Goal: Information Seeking & Learning: Check status

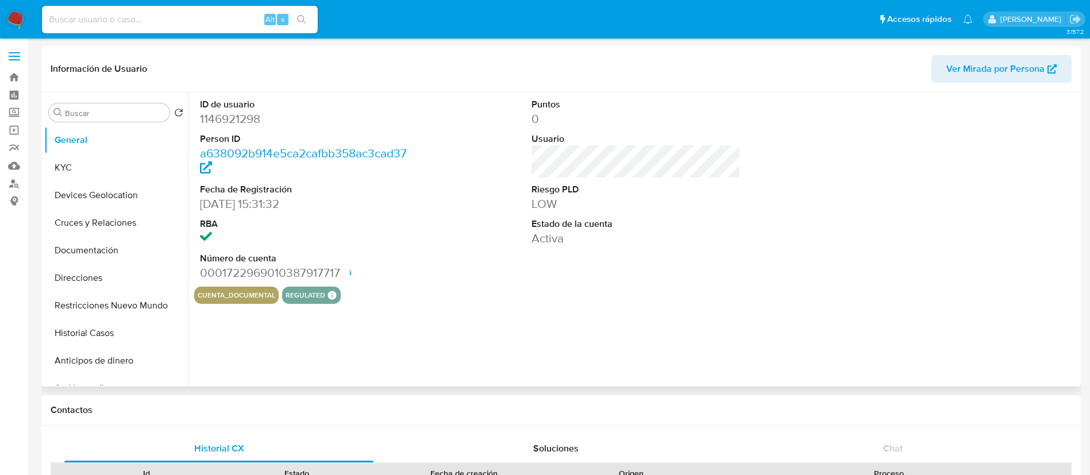
select select "10"
click at [14, 134] on link "Operaciones masivas" at bounding box center [68, 130] width 137 height 18
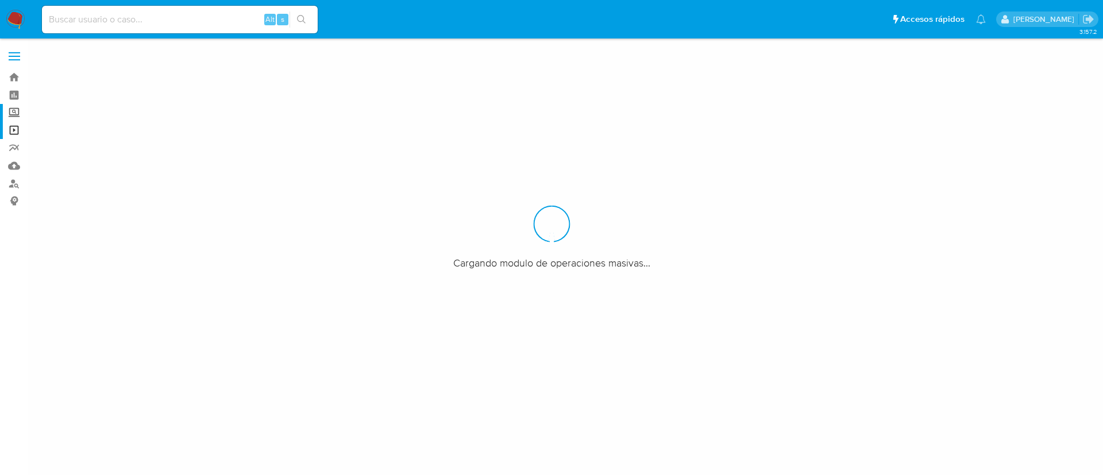
click at [17, 114] on label "Screening" at bounding box center [68, 113] width 137 height 18
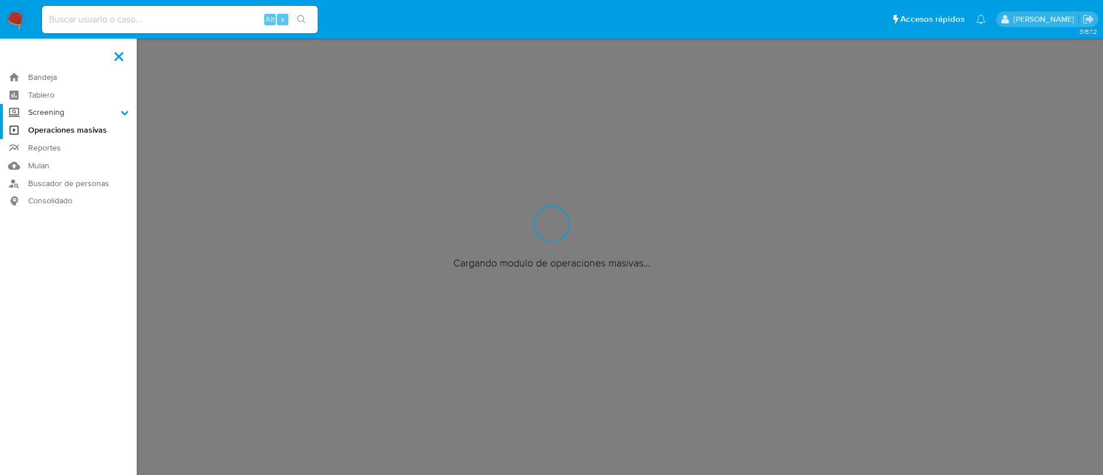
click at [0, 0] on input "Screening" at bounding box center [0, 0] width 0 height 0
click at [68, 161] on link "Herramientas" at bounding box center [68, 158] width 137 height 14
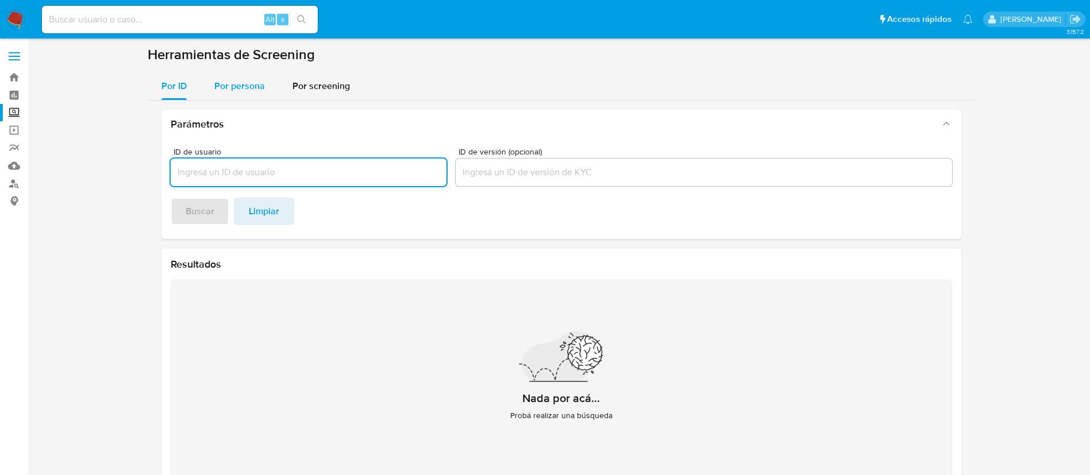
click at [261, 89] on span "Por persona" at bounding box center [239, 85] width 51 height 13
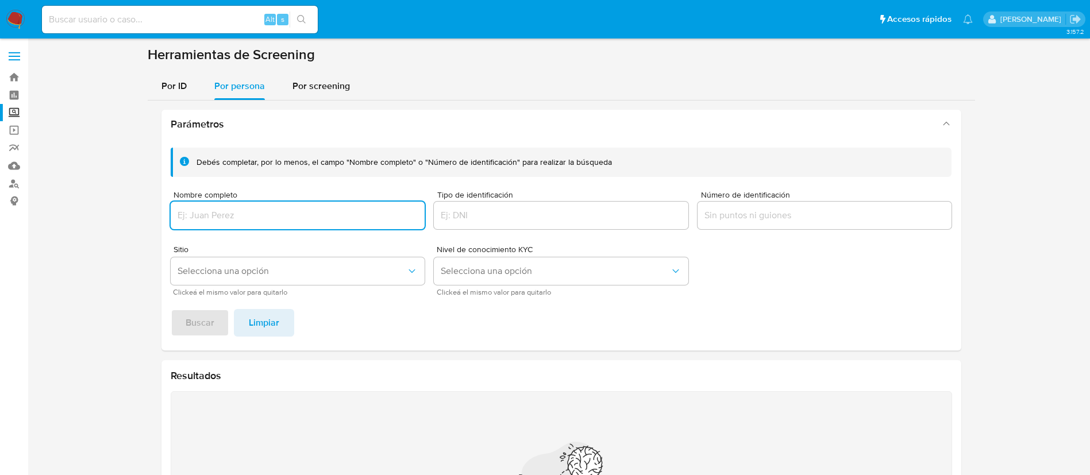
click at [255, 214] on input "Nombre completo" at bounding box center [298, 215] width 255 height 15
type input "[PERSON_NAME]"
click at [200, 341] on div "[PERSON_NAME] completar, por lo menos, el campo "Nombre completo" o "Número de …" at bounding box center [561, 244] width 800 height 212
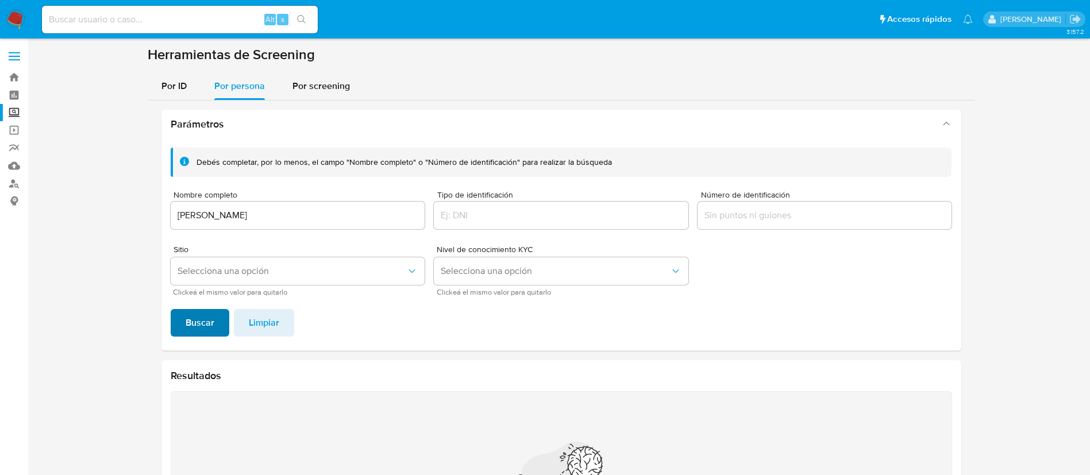
click at [200, 329] on span "Buscar" at bounding box center [200, 322] width 29 height 25
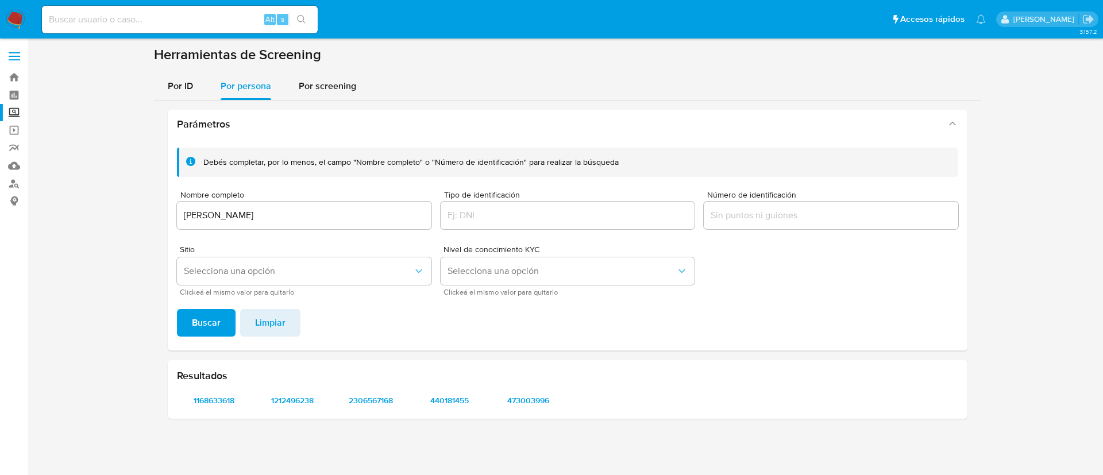
click at [189, 17] on input at bounding box center [180, 19] width 276 height 15
paste input "513898509"
type input "513898509"
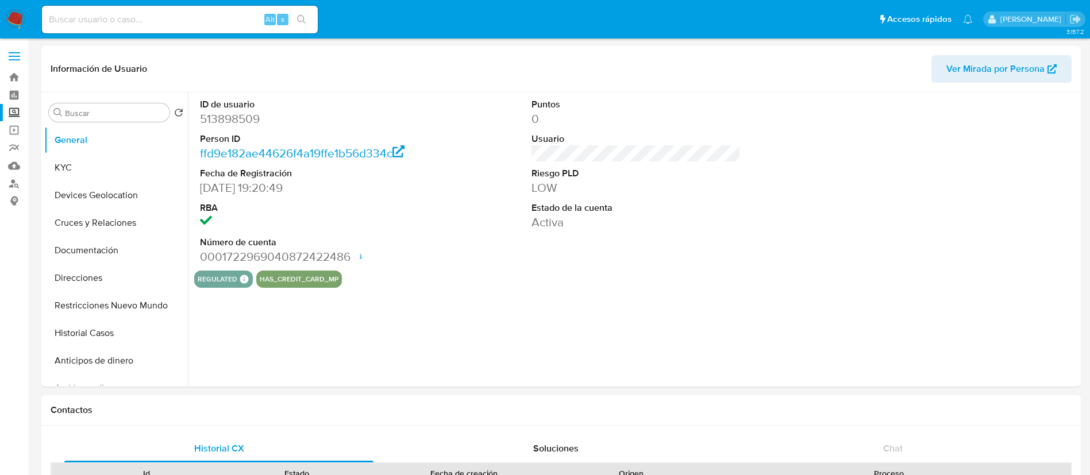
select select "10"
click at [129, 170] on button "KYC" at bounding box center [111, 168] width 134 height 28
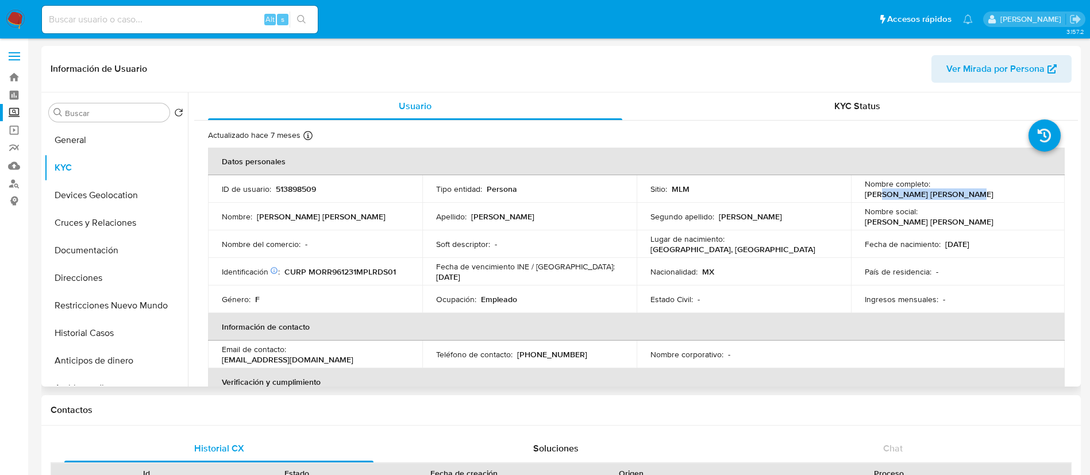
drag, startPoint x: 947, startPoint y: 191, endPoint x: 1030, endPoint y: 188, distance: 83.4
click at [1030, 188] on div "Nombre completo : [PERSON_NAME] [PERSON_NAME]" at bounding box center [958, 189] width 187 height 21
click at [1031, 188] on div "Nombre completo : [PERSON_NAME] [PERSON_NAME]" at bounding box center [958, 189] width 187 height 21
click at [996, 262] on td "País de residencia : -" at bounding box center [958, 272] width 214 height 28
drag, startPoint x: 457, startPoint y: 296, endPoint x: 498, endPoint y: 306, distance: 42.1
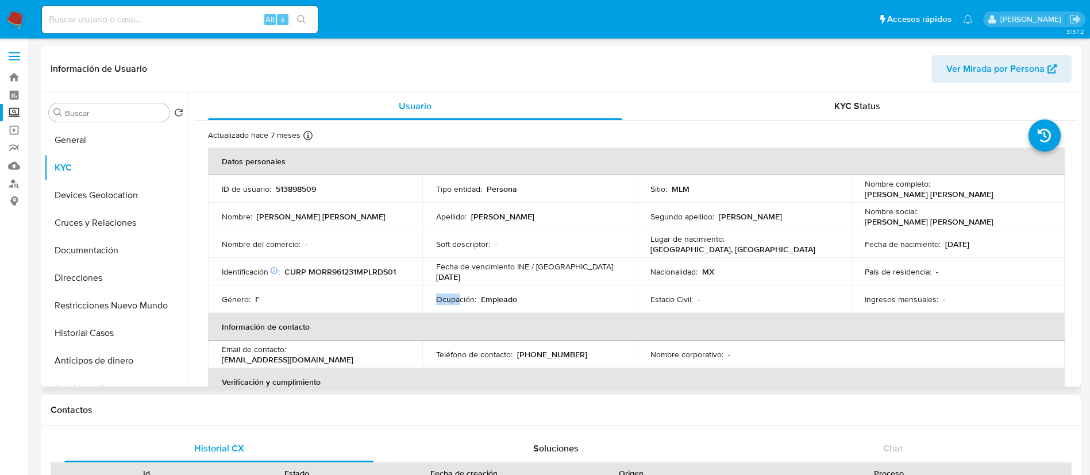
click at [474, 296] on p "Ocupación :" at bounding box center [456, 299] width 40 height 10
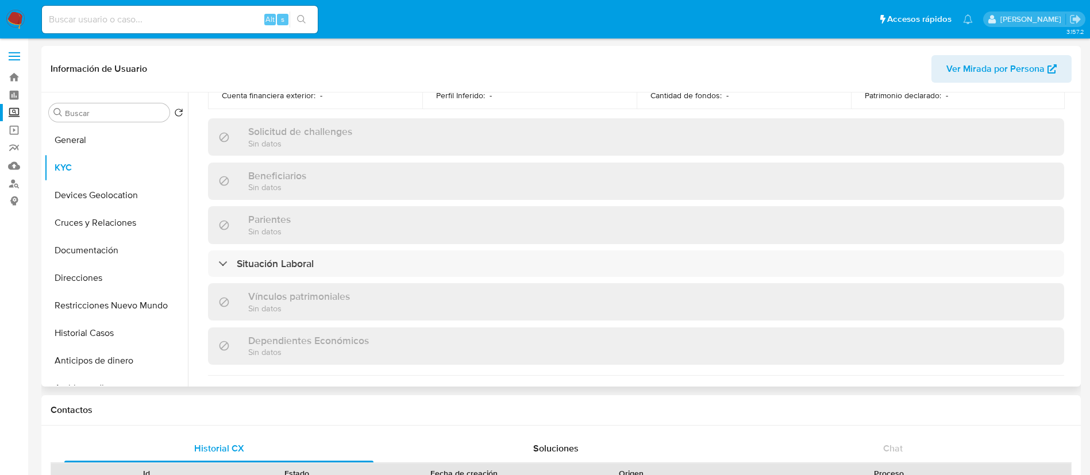
scroll to position [21, 0]
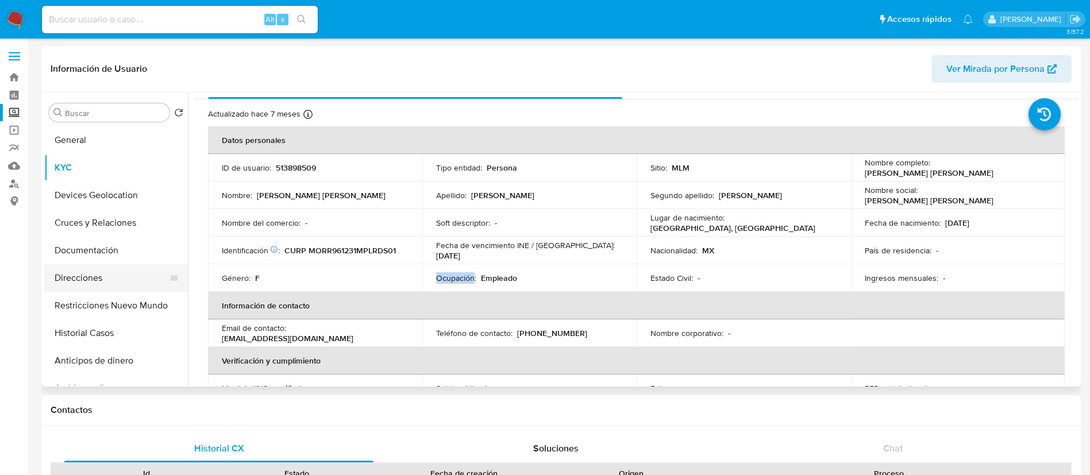
drag, startPoint x: 114, startPoint y: 246, endPoint x: 103, endPoint y: 271, distance: 27.3
click at [103, 271] on ul "General KYC Devices Geolocation Cruces y Relaciones Documentación Direcciones R…" at bounding box center [116, 255] width 144 height 259
click at [98, 310] on button "Restricciones Nuevo Mundo" at bounding box center [111, 306] width 134 height 28
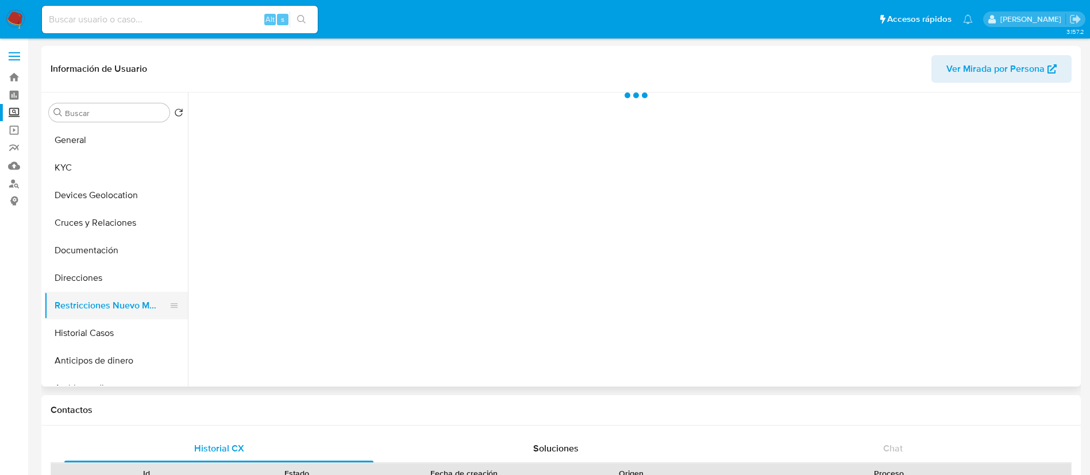
scroll to position [0, 0]
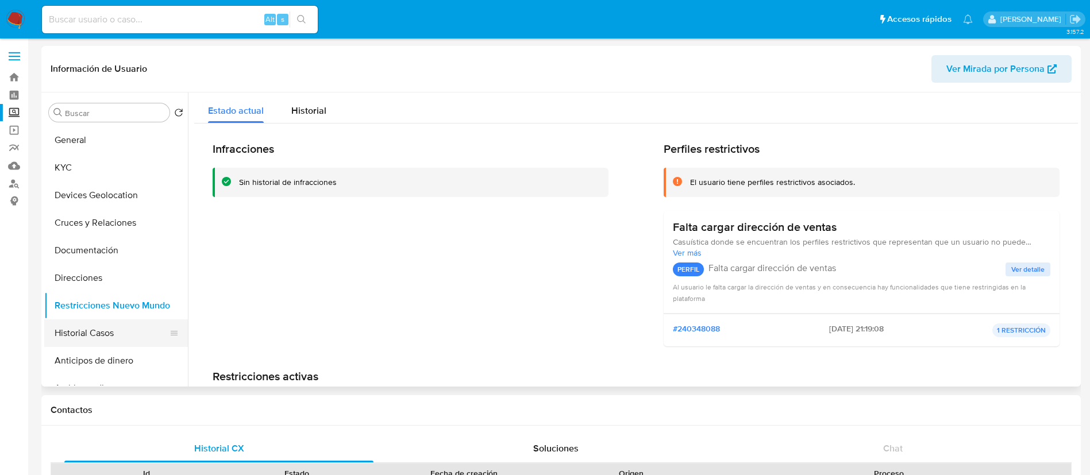
click at [87, 330] on button "Historial Casos" at bounding box center [111, 334] width 134 height 28
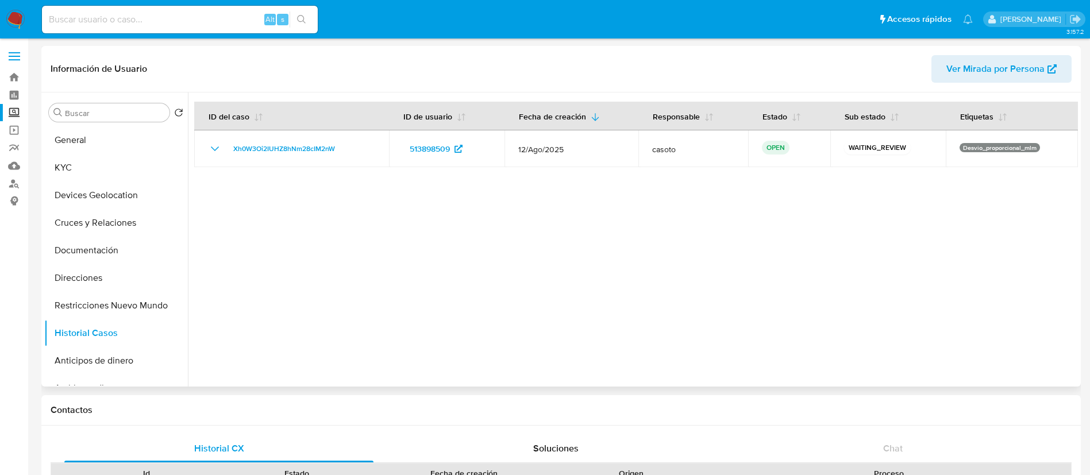
click at [545, 217] on div at bounding box center [633, 240] width 890 height 294
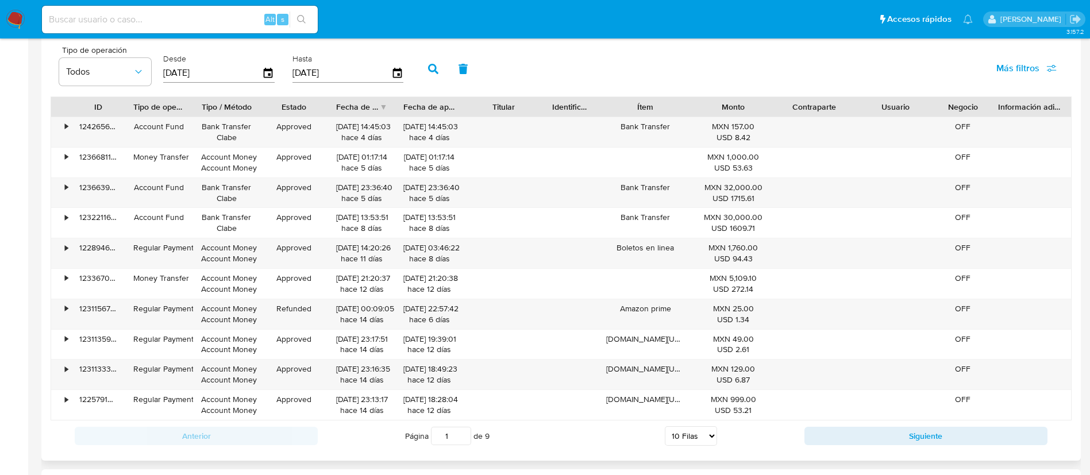
scroll to position [948, 0]
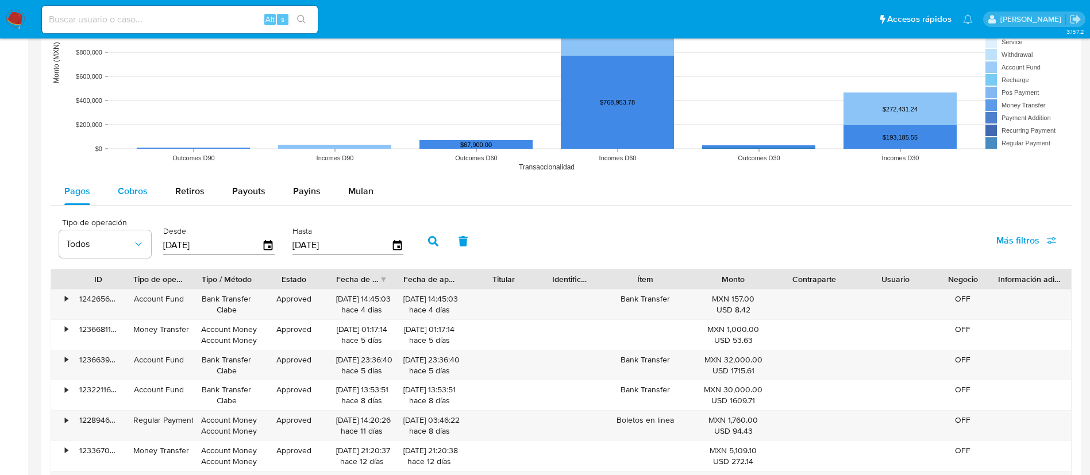
click at [136, 184] on span "Cobros" at bounding box center [133, 190] width 30 height 13
select select "10"
click at [164, 243] on input "[DATE]" at bounding box center [212, 245] width 99 height 18
type input "00/60/6202"
type input "[DATE]"
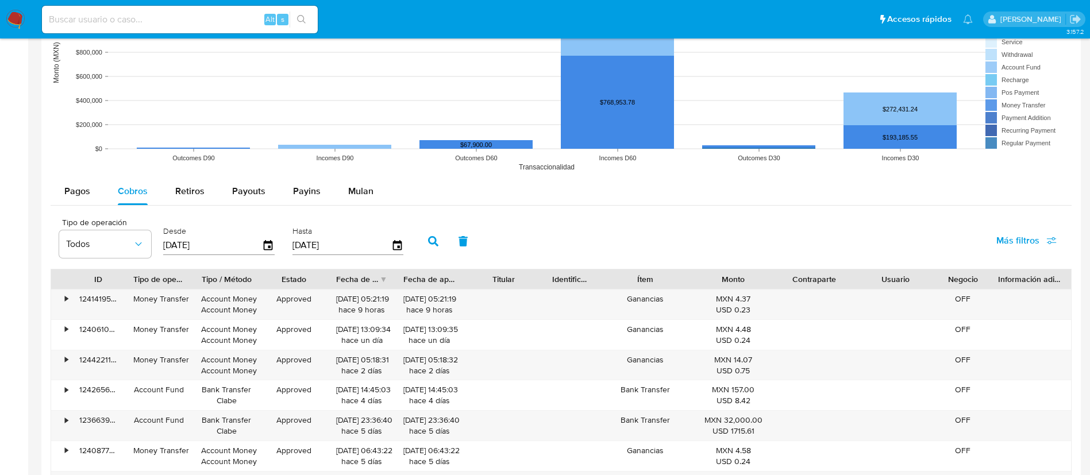
type input "3_/__/____"
type input "[DATE]"
click at [437, 244] on icon "button" at bounding box center [433, 241] width 10 height 10
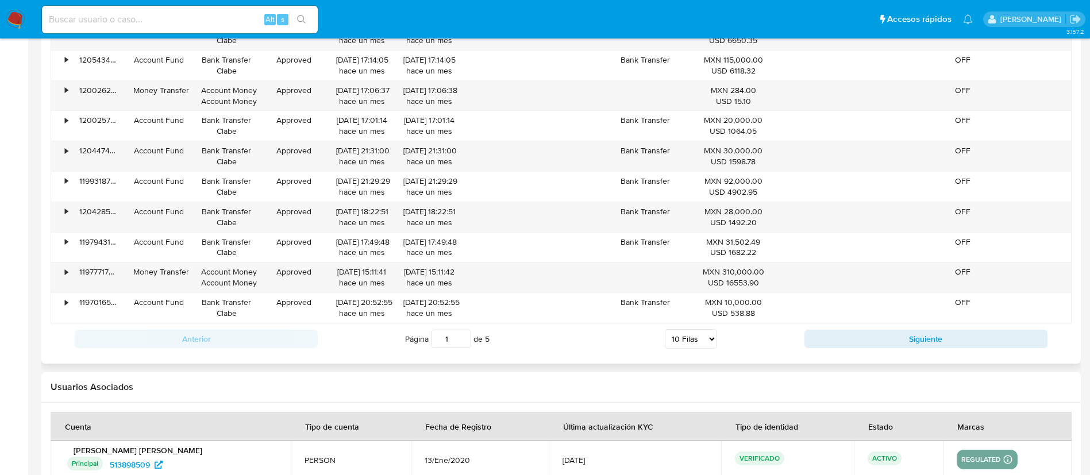
scroll to position [1283, 0]
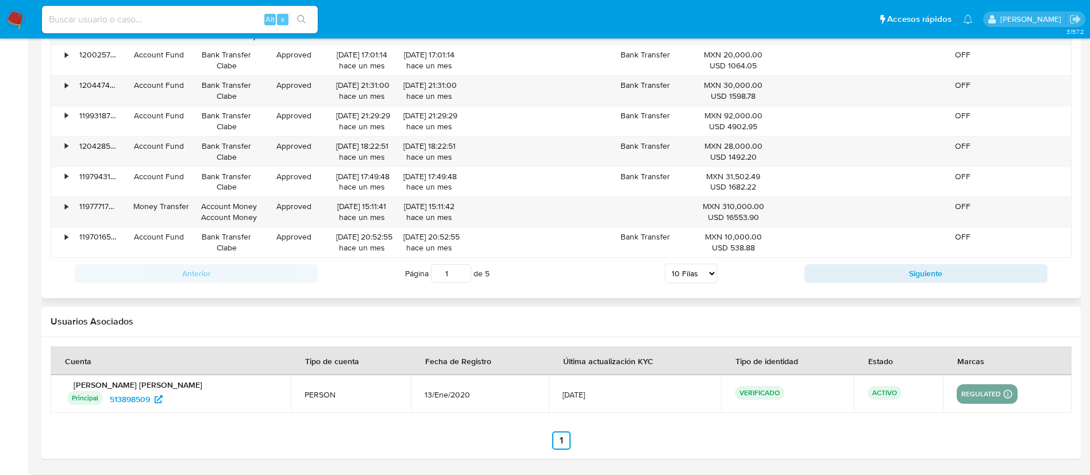
click at [675, 274] on select "5 Filas 10 Filas 20 Filas 25 Filas 50 Filas 100 Filas" at bounding box center [691, 274] width 52 height 20
select select "100"
click at [665, 264] on select "5 Filas 10 Filas 20 Filas 25 Filas 50 Filas 100 Filas" at bounding box center [691, 274] width 52 height 20
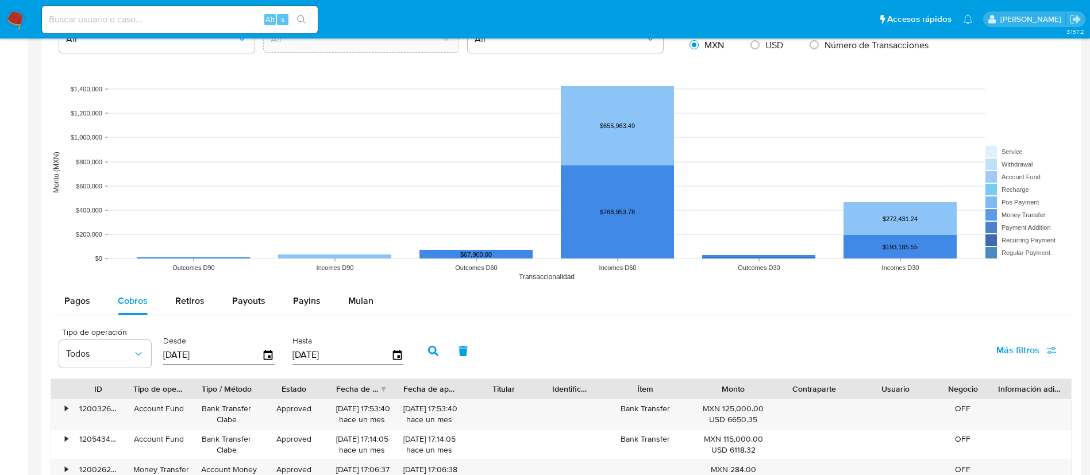
scroll to position [914, 0]
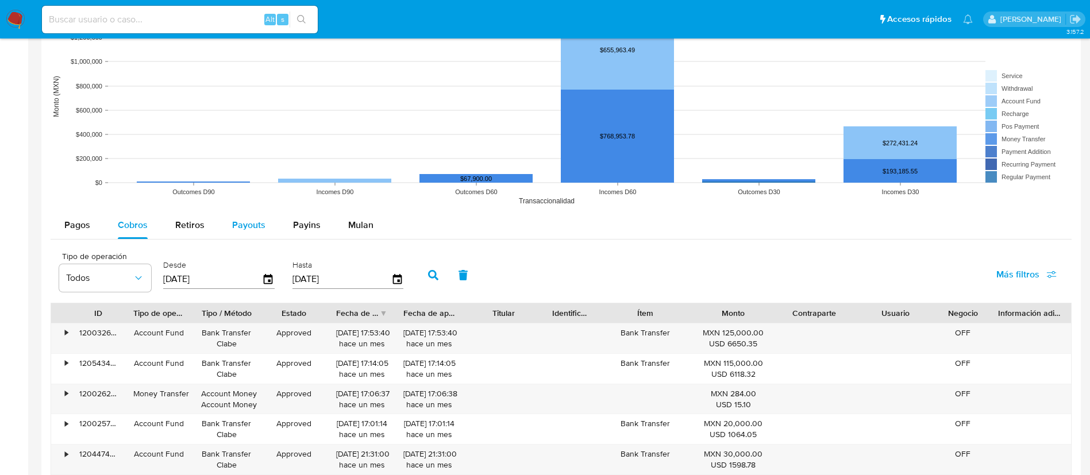
click at [243, 224] on span "Payouts" at bounding box center [248, 224] width 33 height 13
select select "10"
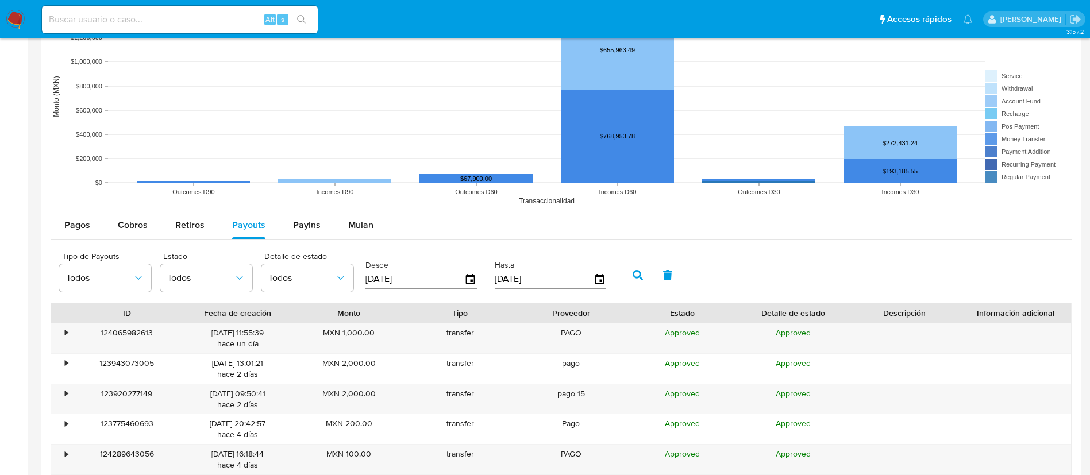
click at [366, 276] on input "[DATE]" at bounding box center [414, 279] width 99 height 18
type input "00/60/6202"
type input "[DATE]"
type input "3_/__/____"
type input "[DATE]"
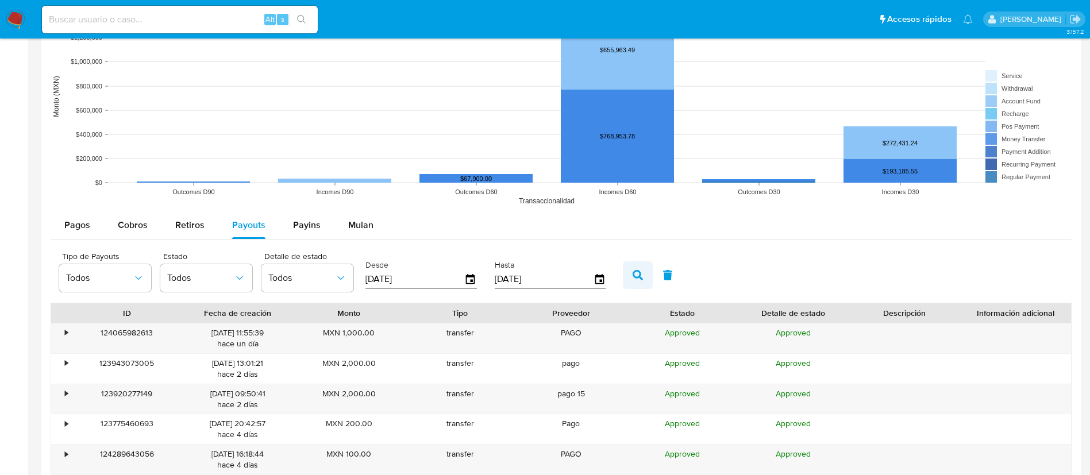
click at [636, 276] on icon "button" at bounding box center [638, 275] width 10 height 10
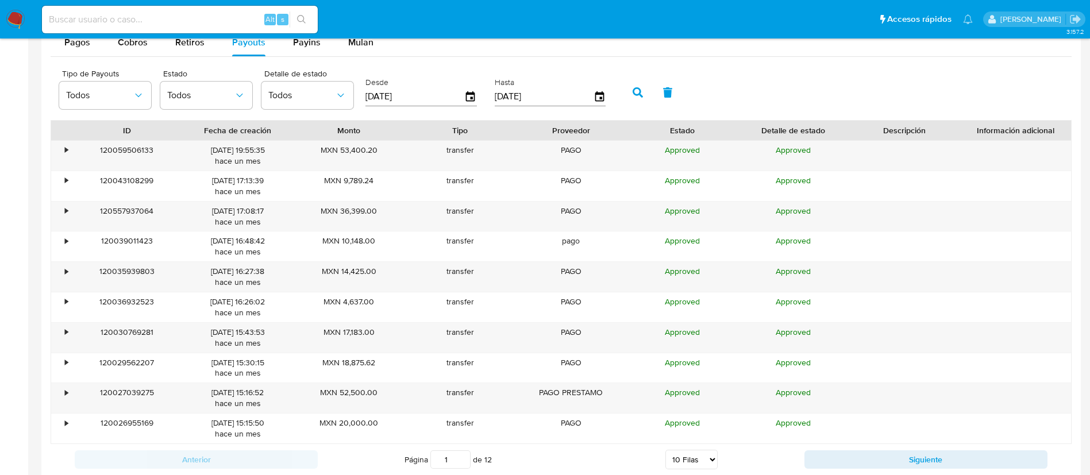
scroll to position [1173, 0]
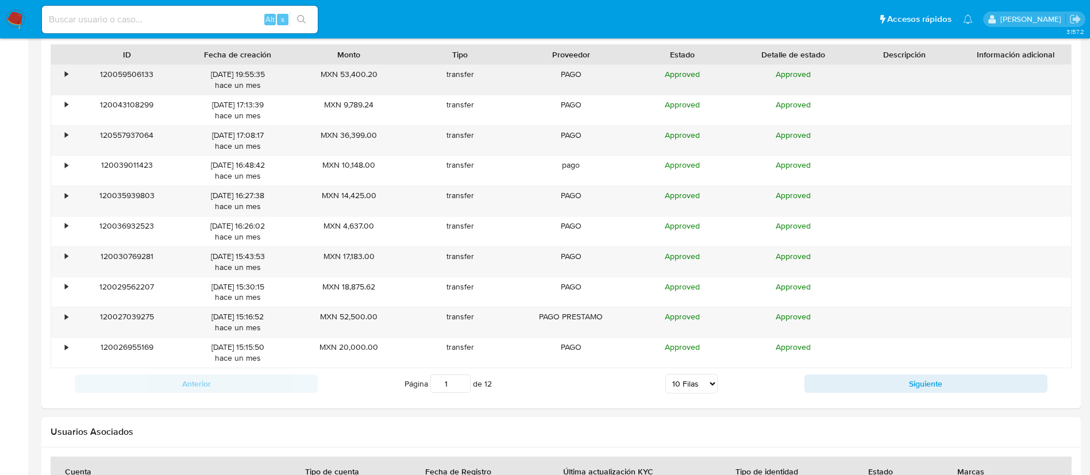
click at [66, 72] on div "•" at bounding box center [66, 74] width 3 height 11
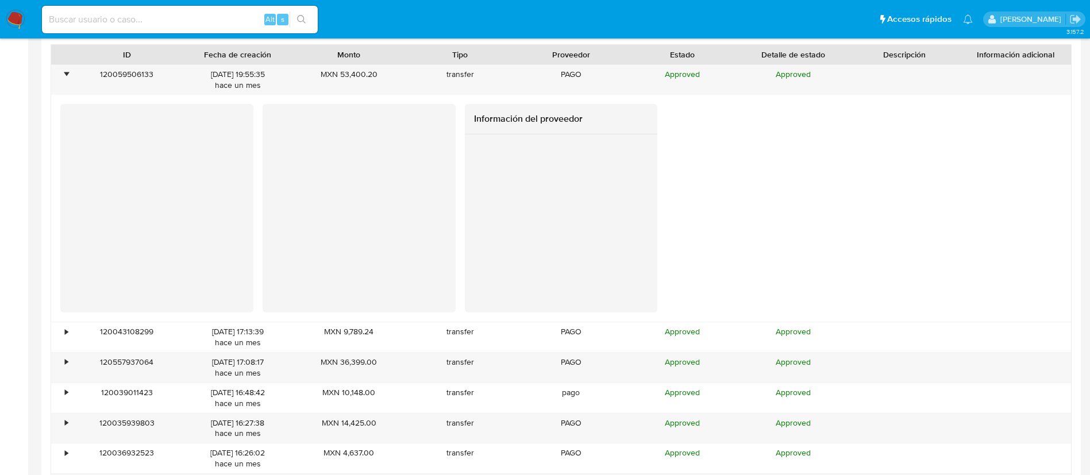
click at [454, 249] on div "Información del proveedor" at bounding box center [561, 208] width 1002 height 209
click at [454, 249] on div at bounding box center [359, 208] width 193 height 209
click at [465, 246] on div at bounding box center [561, 217] width 193 height 166
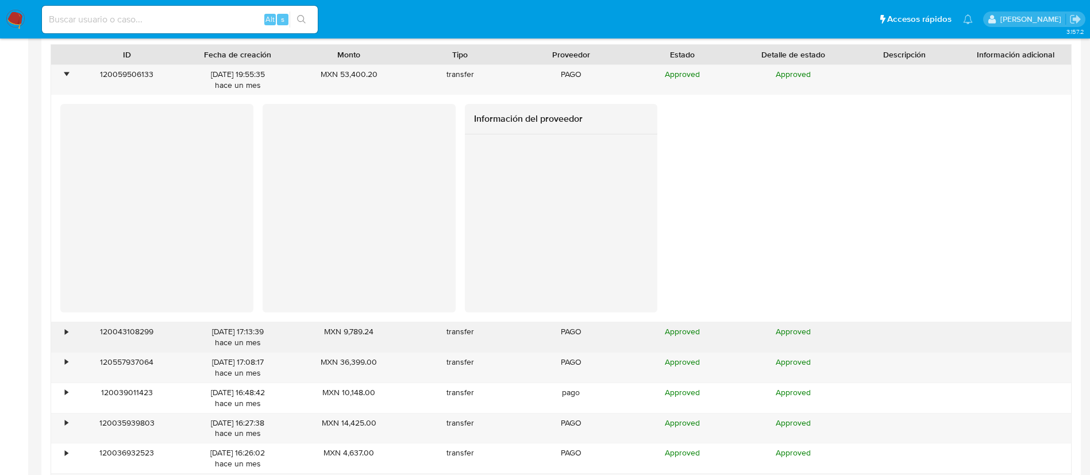
scroll to position [1259, 0]
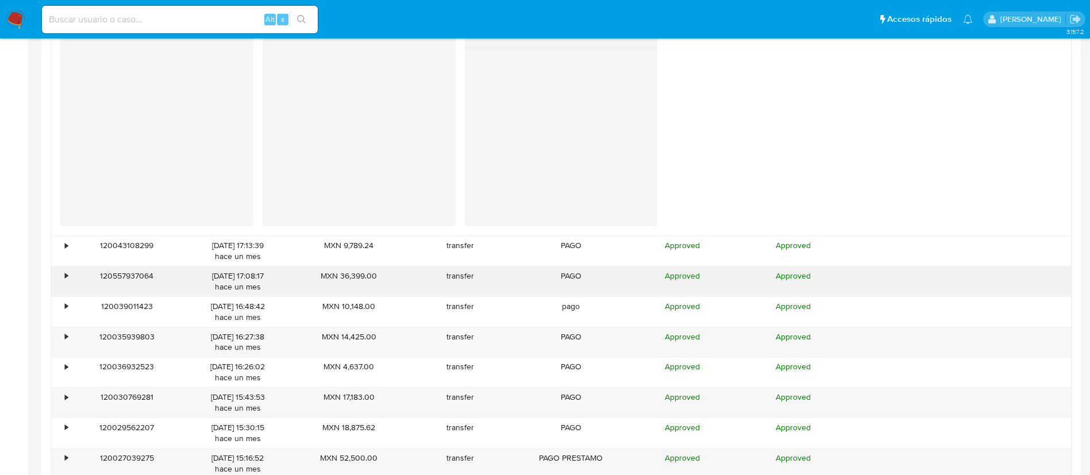
click at [69, 276] on div "•" at bounding box center [61, 282] width 20 height 30
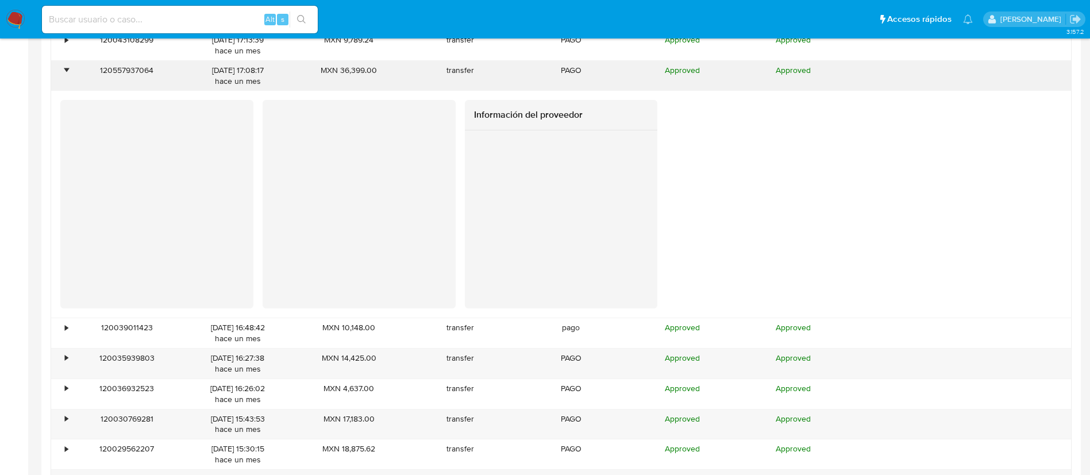
scroll to position [1518, 0]
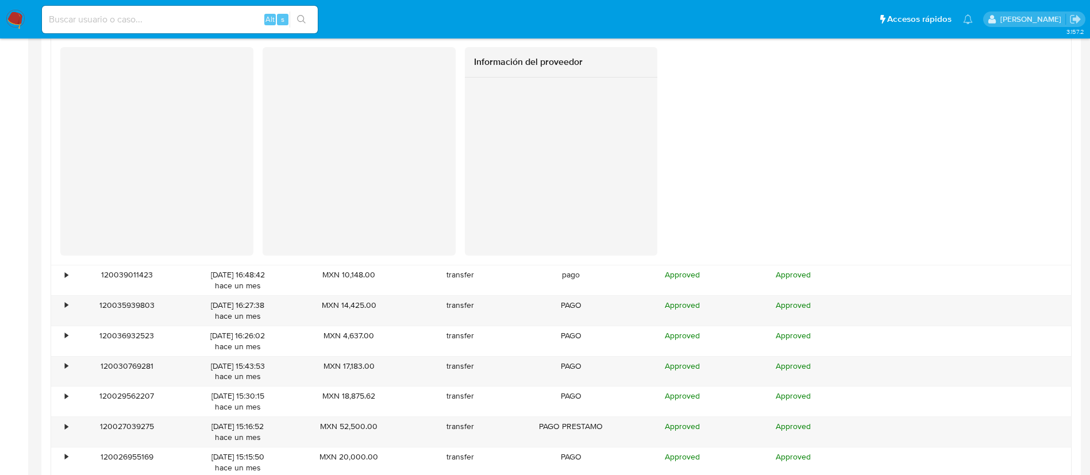
click at [472, 170] on div at bounding box center [561, 161] width 193 height 166
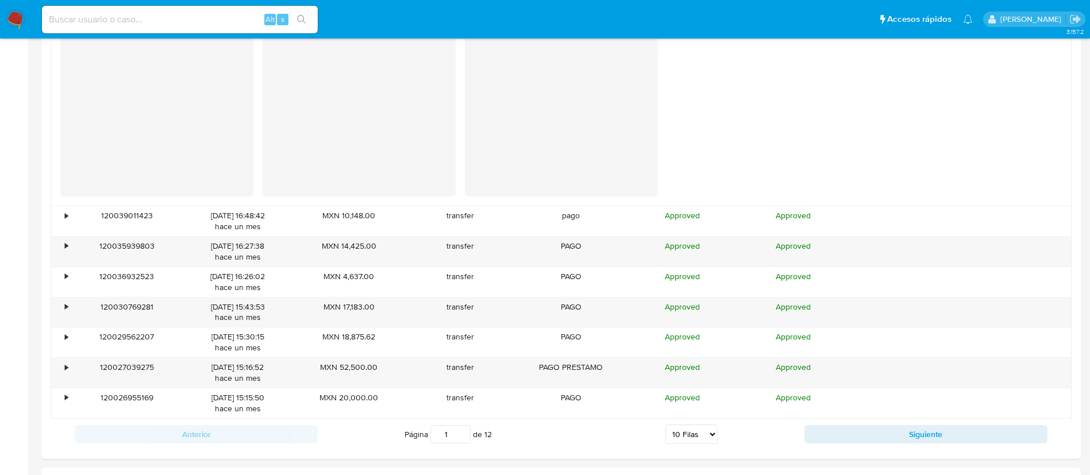
scroll to position [1604, 0]
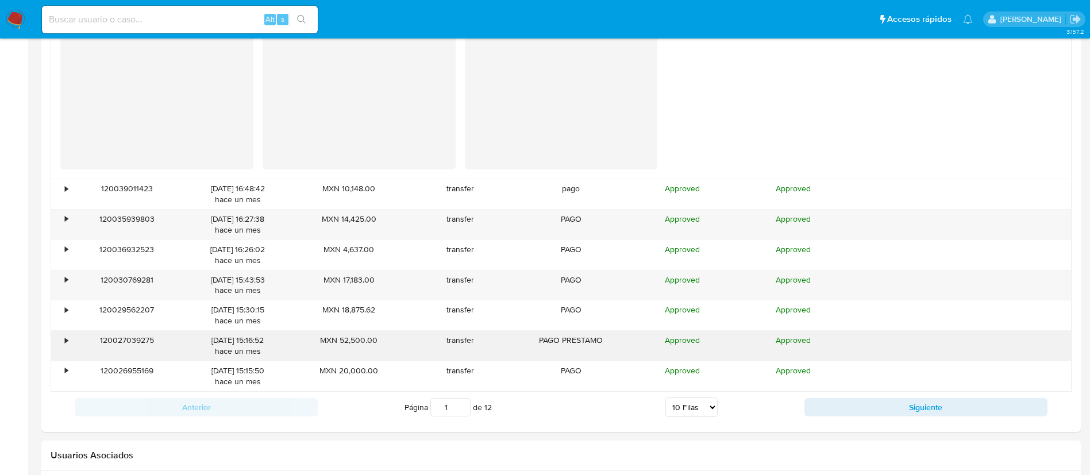
click at [71, 341] on div "•" at bounding box center [61, 346] width 20 height 30
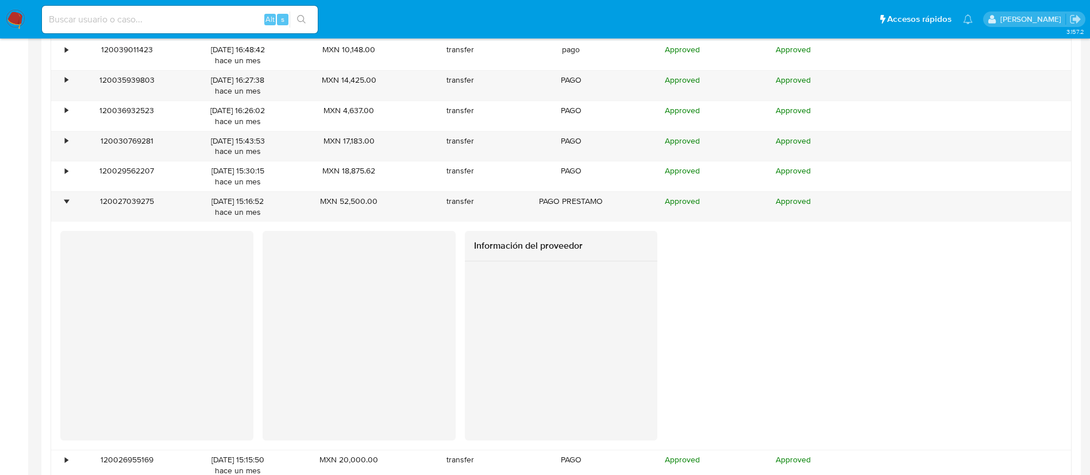
scroll to position [1776, 0]
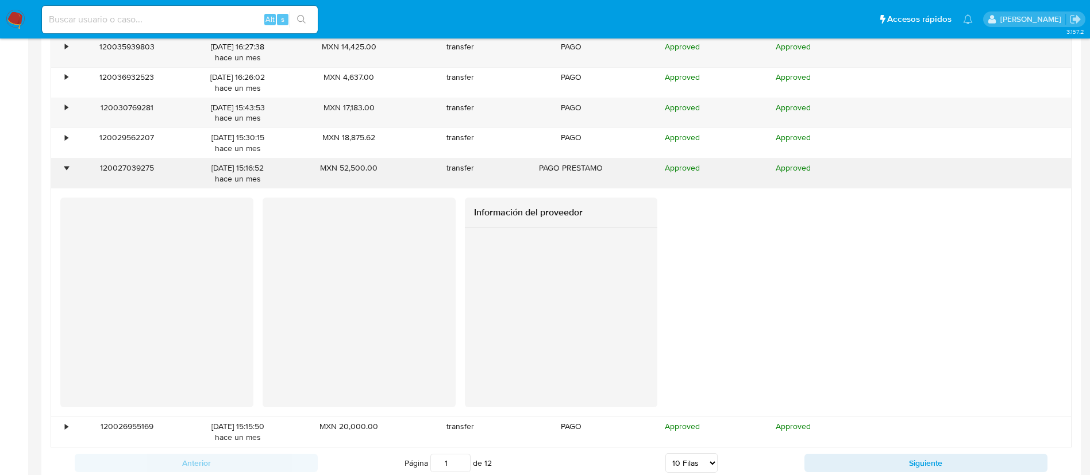
click at [63, 173] on div "•" at bounding box center [61, 174] width 20 height 30
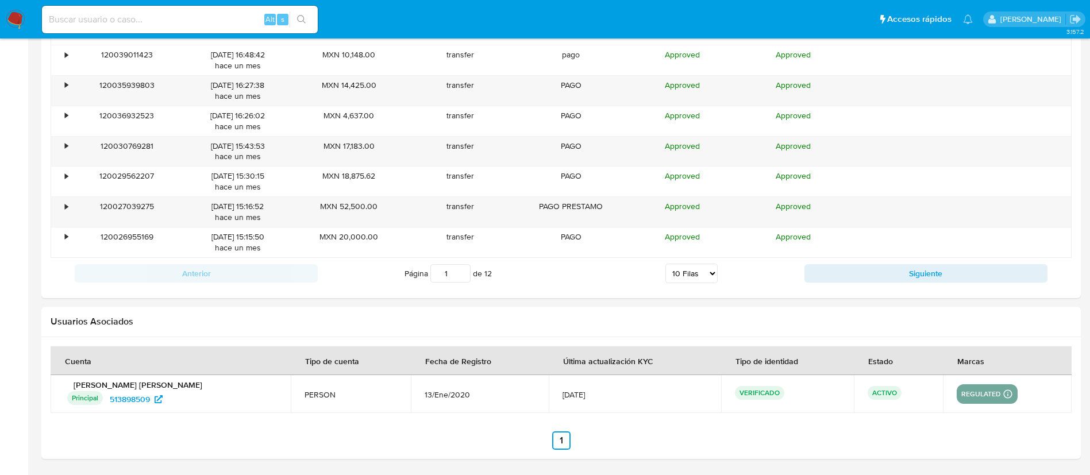
click at [674, 275] on select "5 Filas 10 Filas 20 Filas 25 Filas 50 Filas 100 Filas" at bounding box center [691, 274] width 52 height 20
select select "100"
click at [665, 264] on select "5 Filas 10 Filas 20 Filas 25 Filas 50 Filas 100 Filas" at bounding box center [691, 274] width 52 height 20
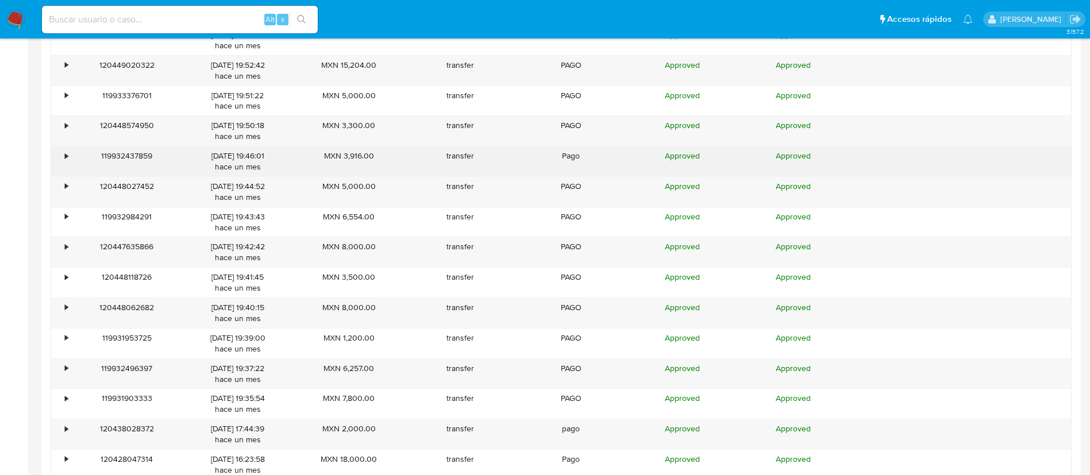
scroll to position [1996, 0]
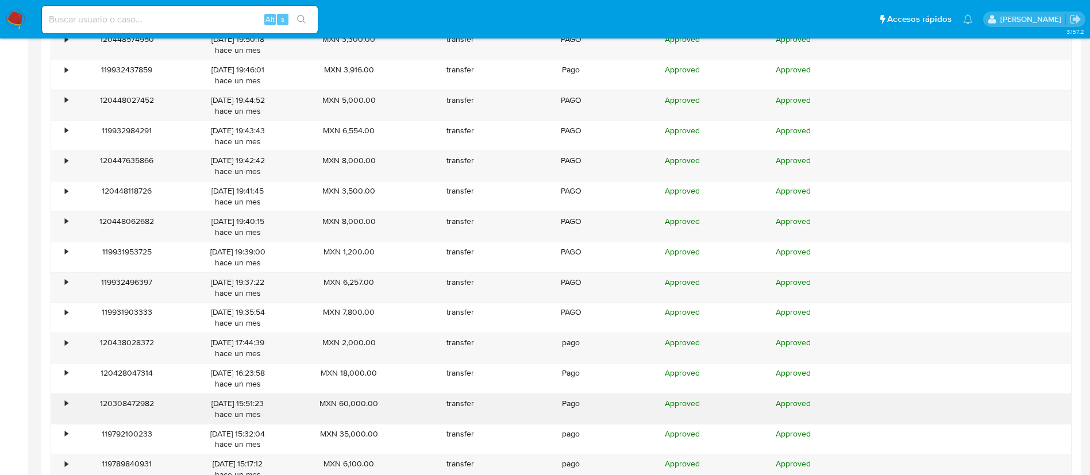
click at [62, 399] on div "•" at bounding box center [61, 409] width 20 height 30
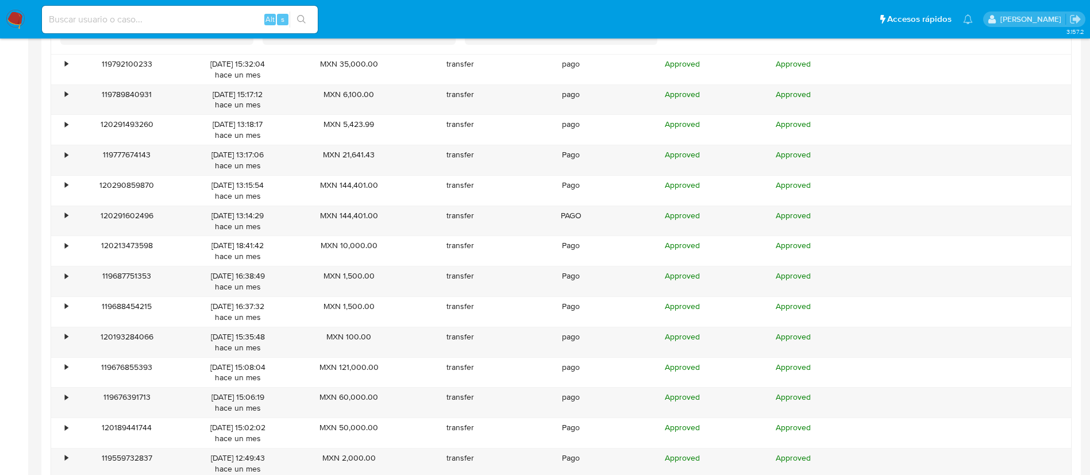
scroll to position [2600, 0]
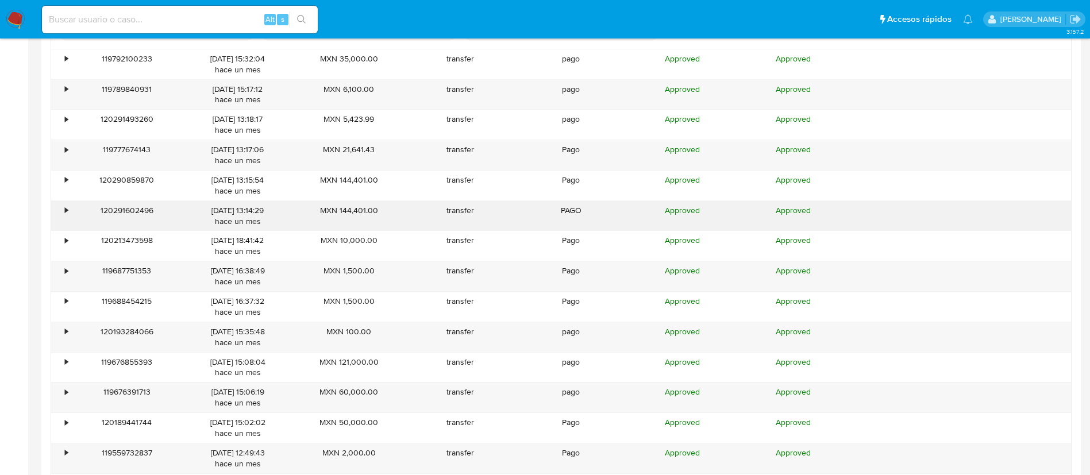
click at [60, 209] on div "•" at bounding box center [61, 216] width 20 height 30
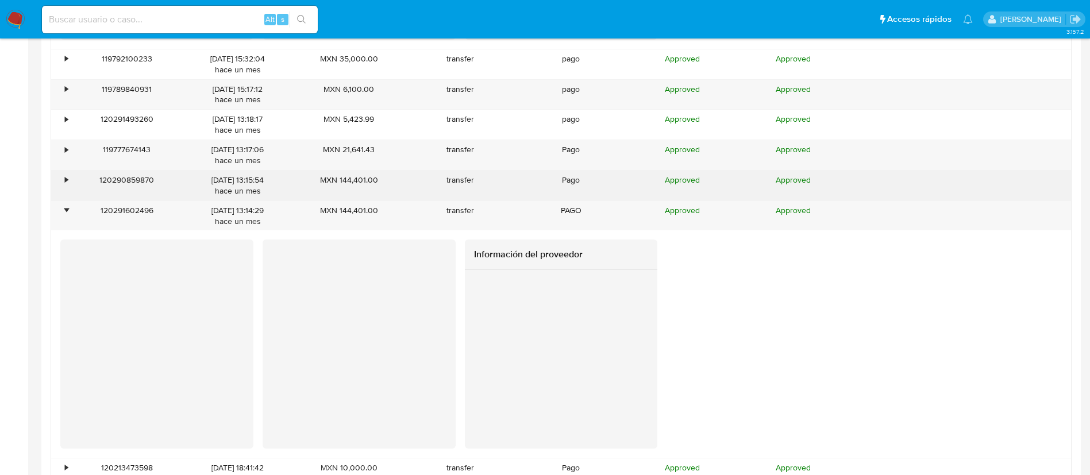
click at [64, 176] on div "•" at bounding box center [61, 186] width 20 height 30
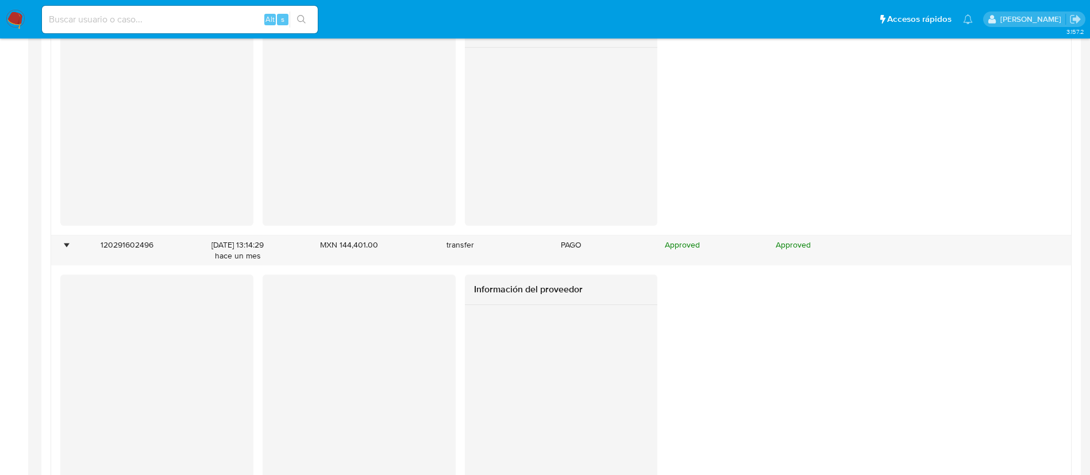
scroll to position [2858, 0]
